Goal: Task Accomplishment & Management: Use online tool/utility

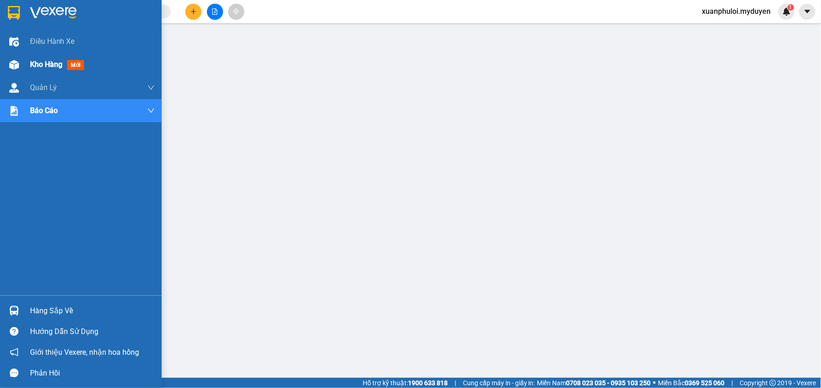
click at [43, 62] on span "Kho hàng" at bounding box center [46, 64] width 32 height 9
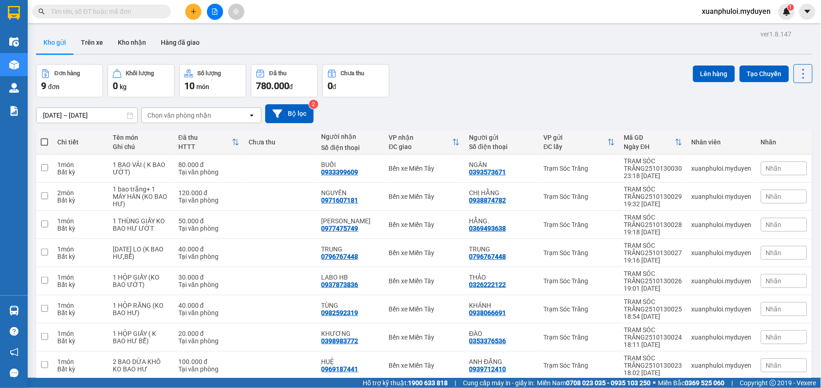
click at [43, 139] on span at bounding box center [44, 142] width 7 height 7
click at [44, 138] on input "checkbox" at bounding box center [44, 138] width 0 height 0
checkbox input "true"
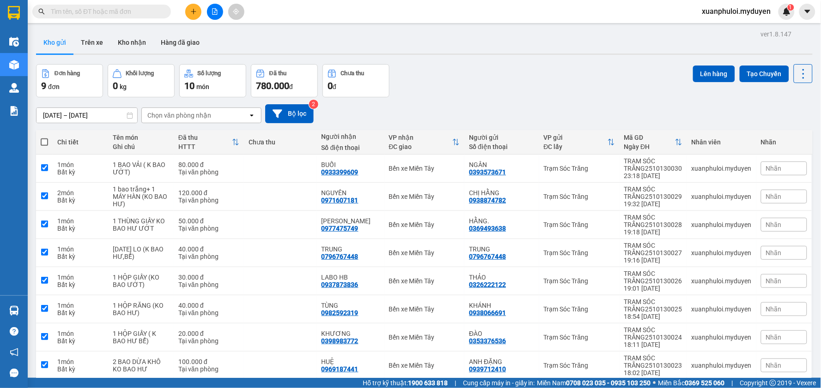
checkbox input "true"
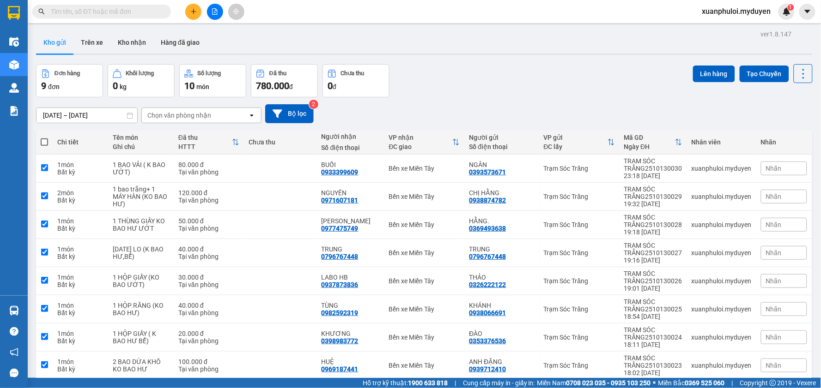
checkbox input "true"
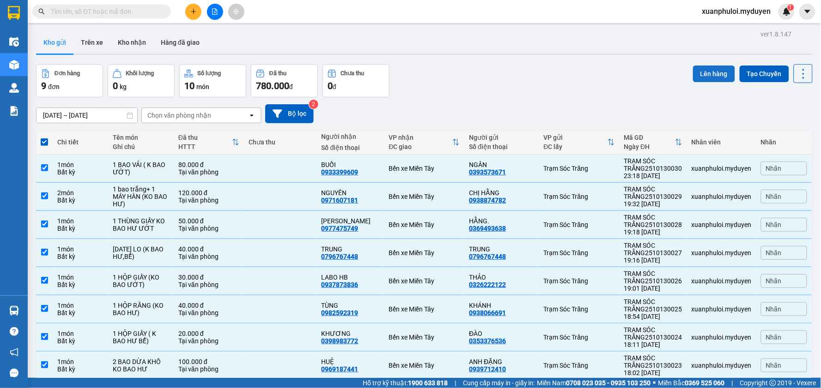
click at [694, 72] on button "Lên hàng" at bounding box center [714, 74] width 42 height 17
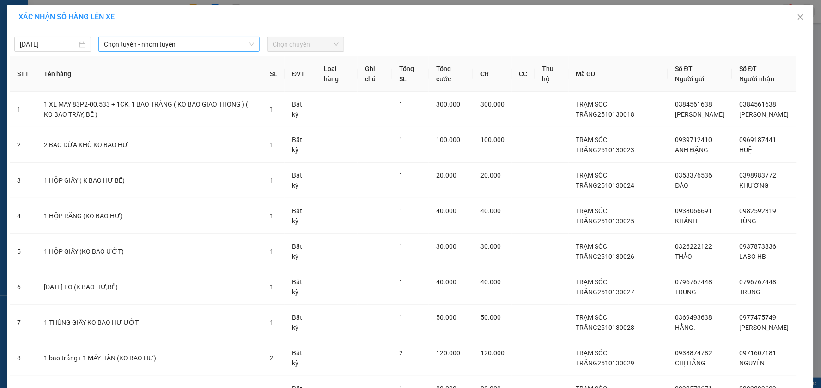
click at [140, 42] on span "Chọn tuyến - nhóm tuyến" at bounding box center [179, 44] width 150 height 14
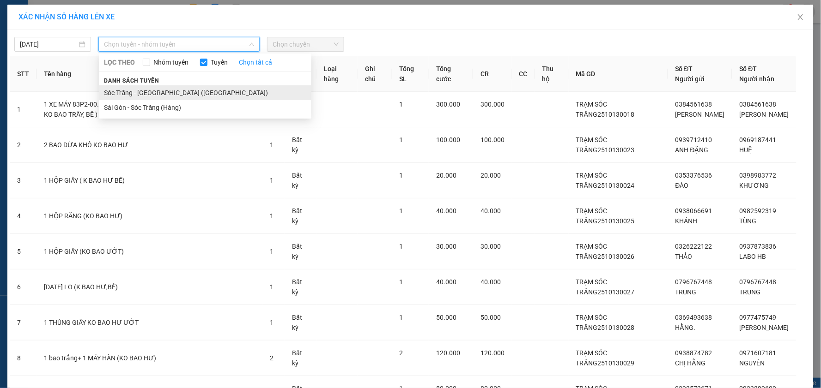
click at [154, 90] on li "Sóc Trăng - Sài Gòn (Hàng)" at bounding box center [205, 92] width 212 height 15
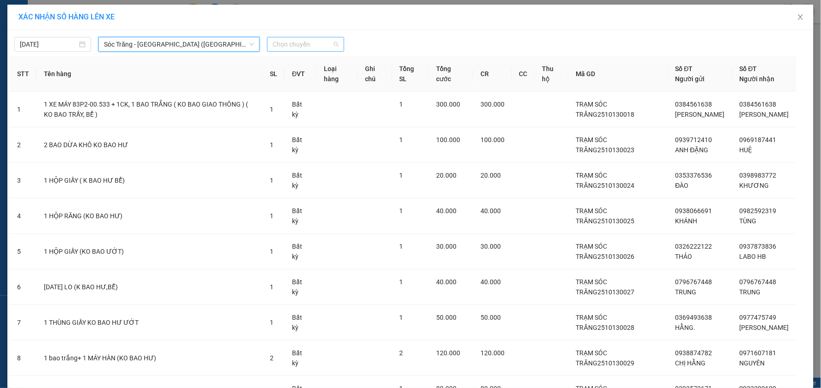
click at [312, 38] on span "Chọn chuyến" at bounding box center [305, 44] width 66 height 14
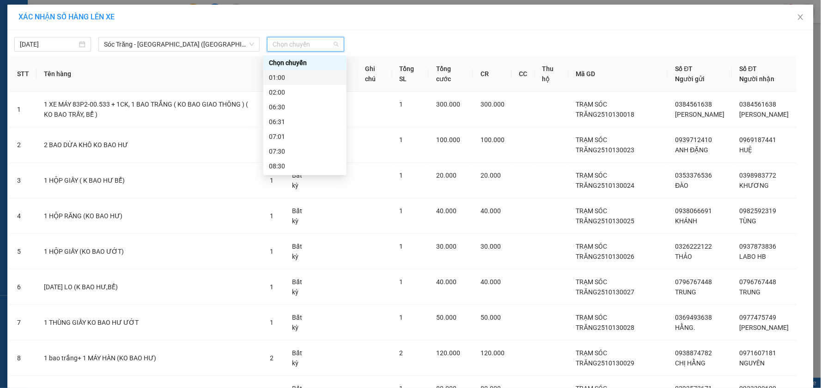
click at [284, 75] on div "01:00" at bounding box center [305, 78] width 72 height 10
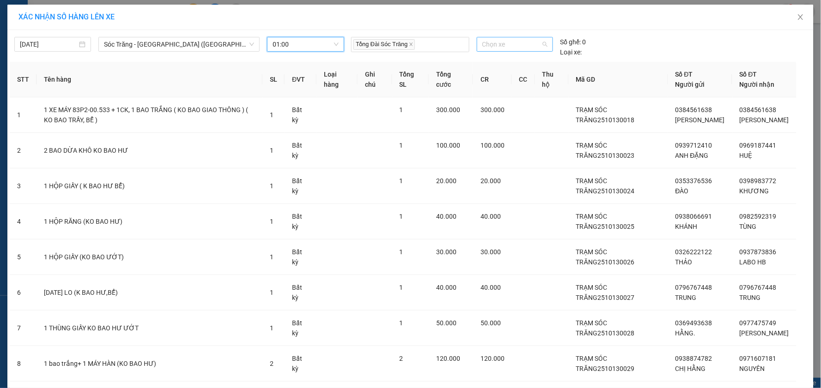
click at [488, 45] on span "Chọn xe" at bounding box center [514, 44] width 65 height 14
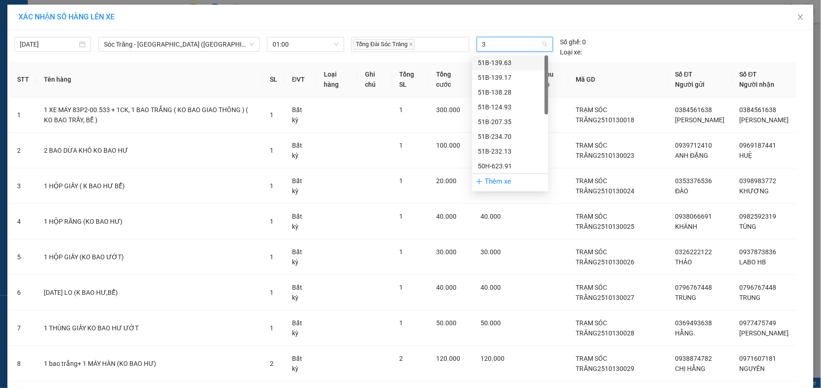
type input "35"
click at [496, 62] on div "51B-207.35" at bounding box center [510, 63] width 65 height 10
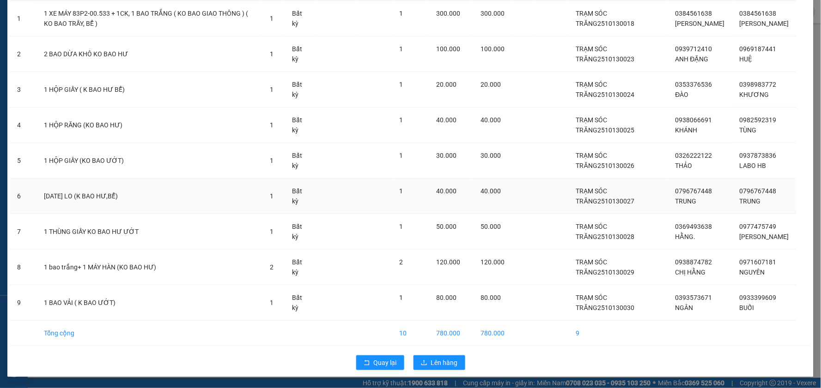
scroll to position [102, 0]
click at [449, 366] on span "Lên hàng" at bounding box center [444, 363] width 27 height 10
